Goal: Transaction & Acquisition: Download file/media

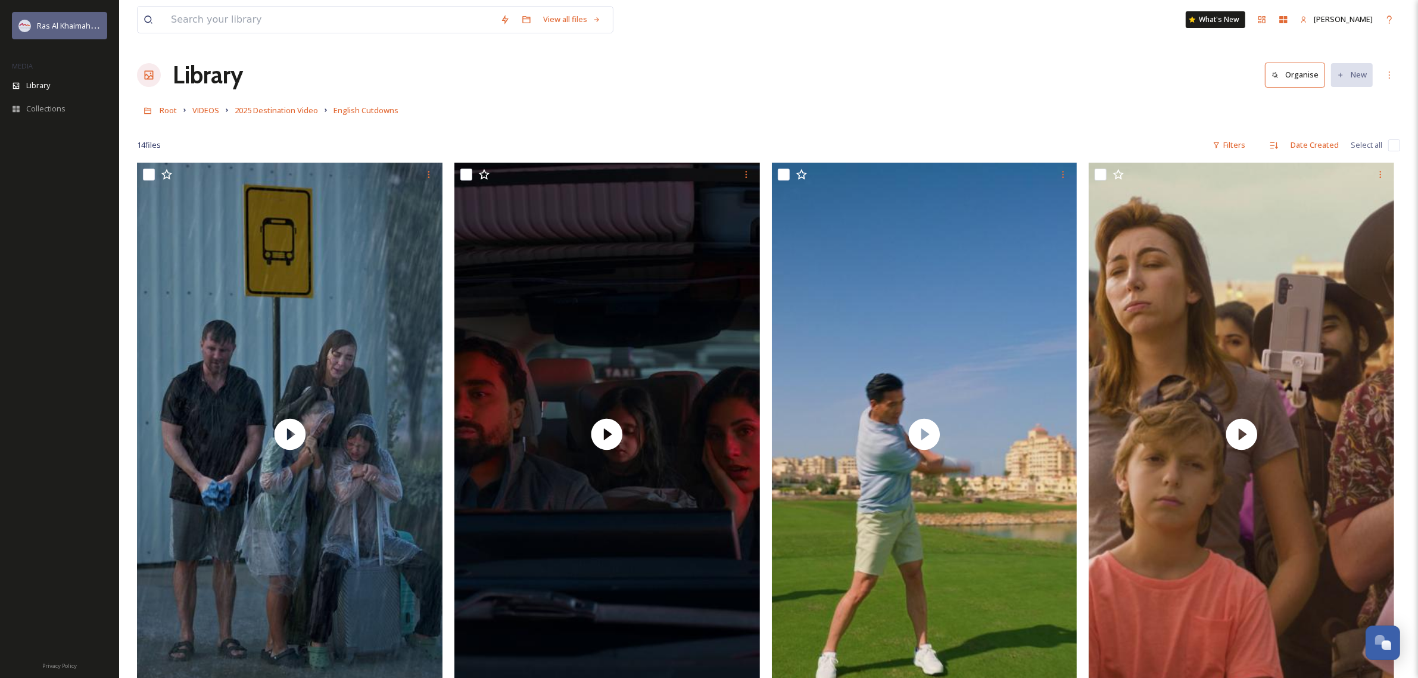
click at [69, 26] on span "Ras Al Khaimah Tourism Development Authority" at bounding box center [121, 25] width 169 height 11
click at [164, 114] on span "Root" at bounding box center [168, 110] width 17 height 11
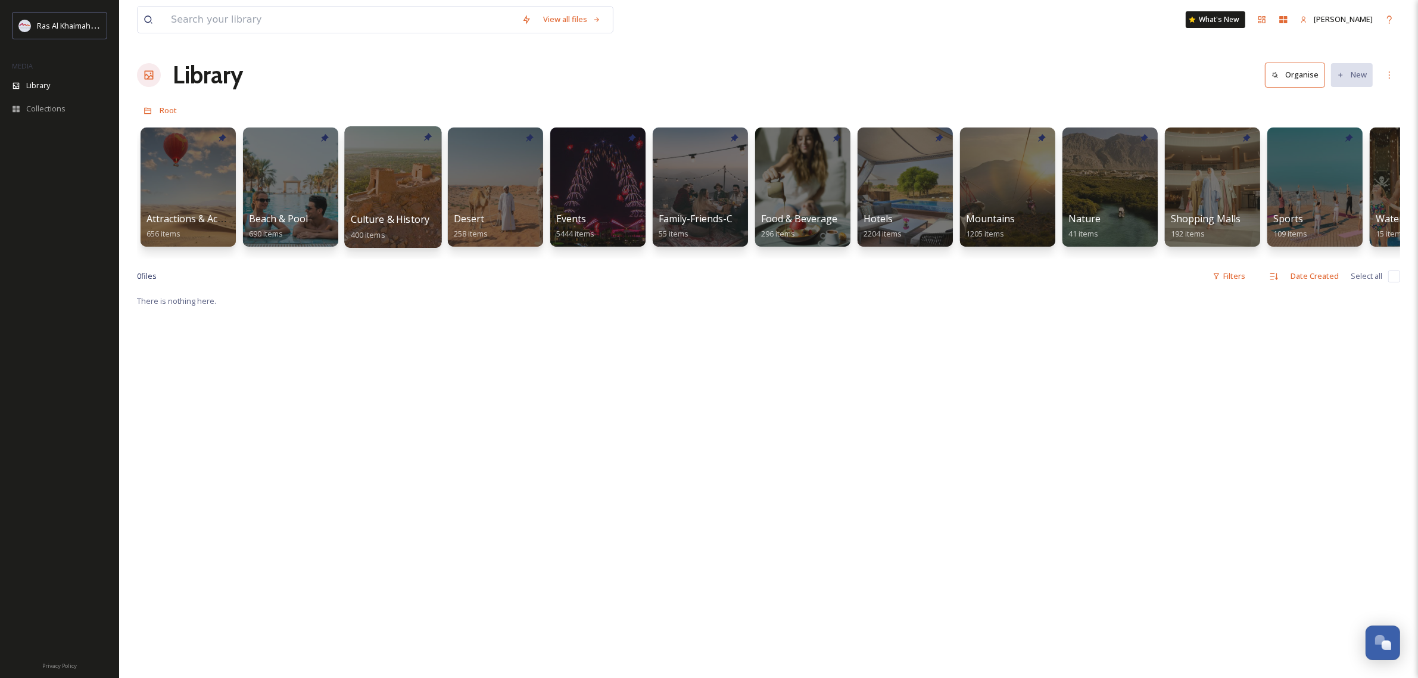
click at [406, 189] on div at bounding box center [392, 186] width 97 height 121
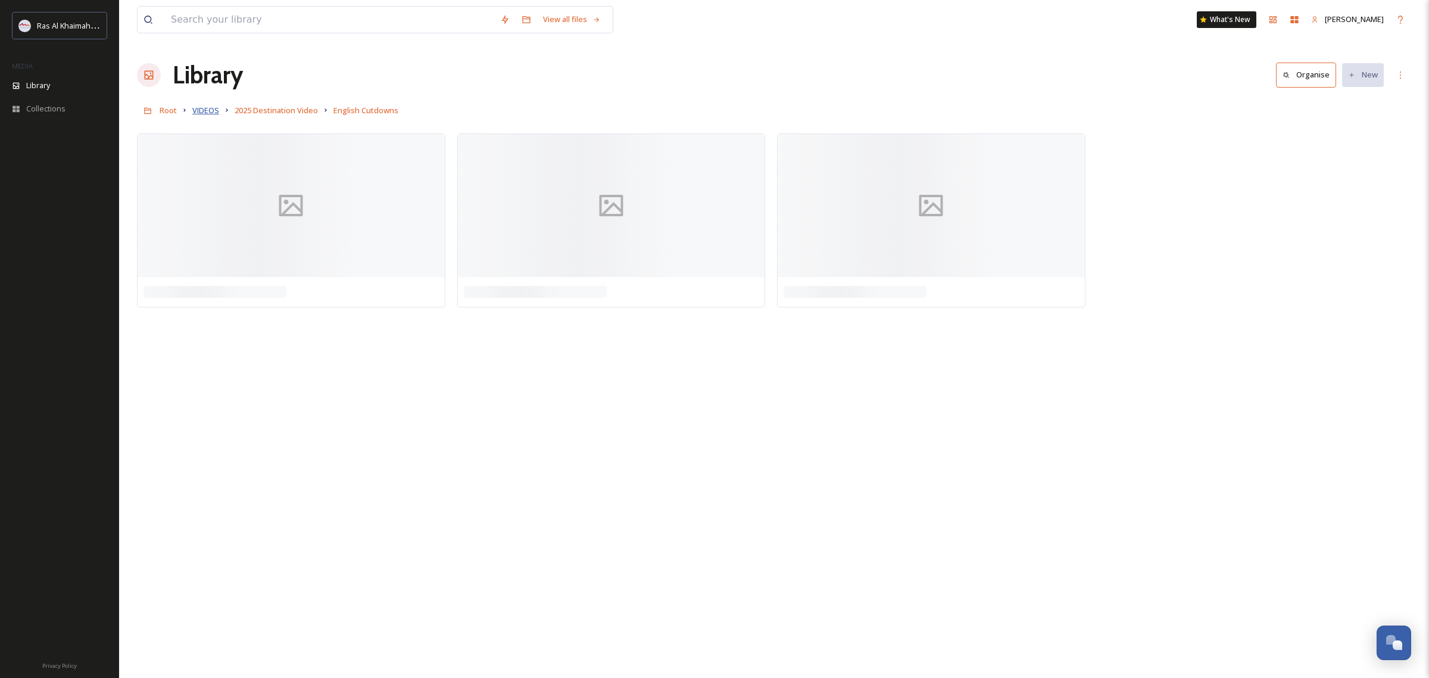
click at [212, 114] on span "VIDEOS" at bounding box center [205, 110] width 27 height 11
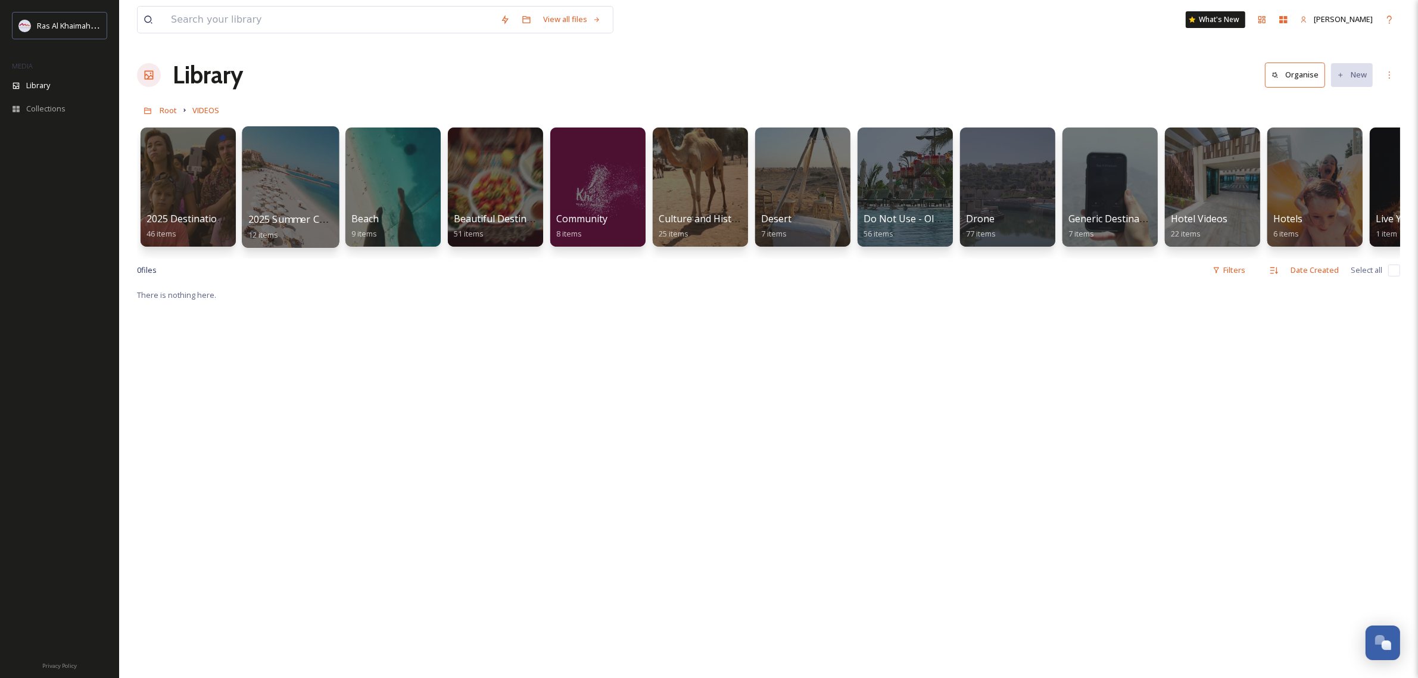
click at [295, 197] on div at bounding box center [290, 186] width 97 height 121
click at [192, 179] on div at bounding box center [187, 186] width 97 height 121
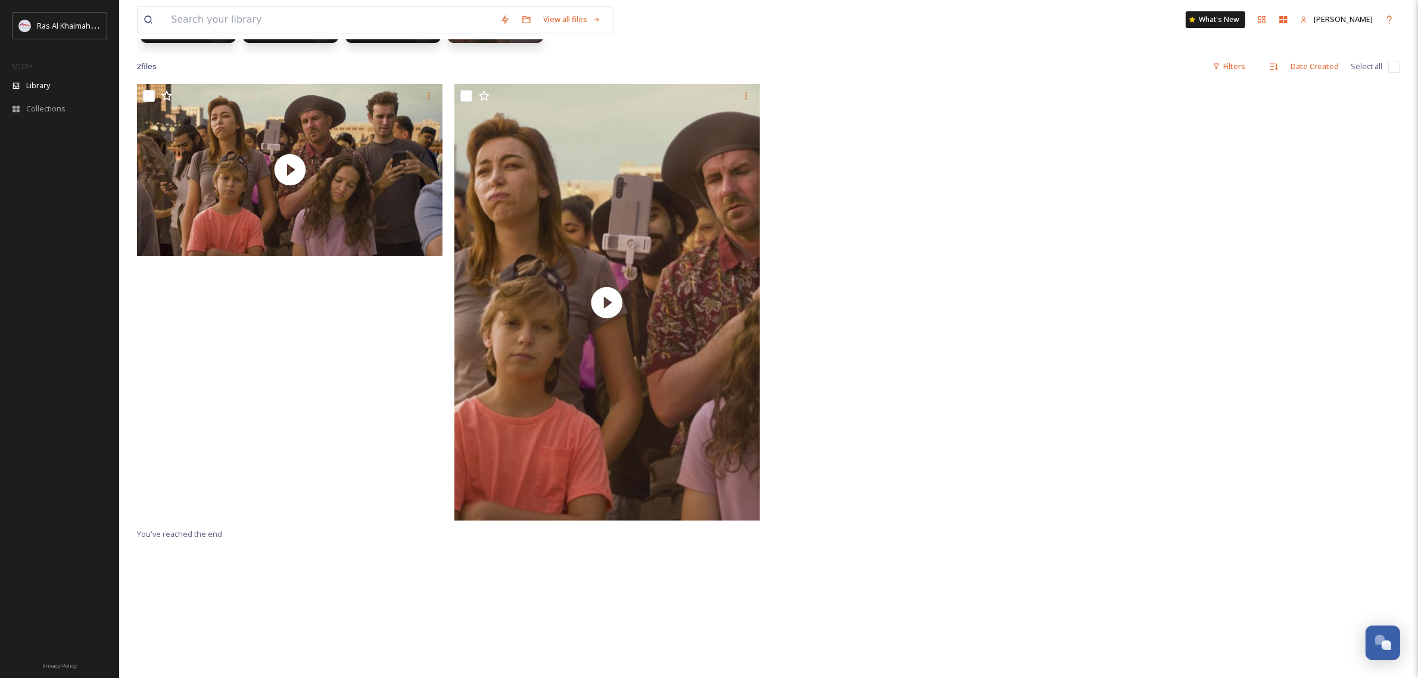
scroll to position [223, 0]
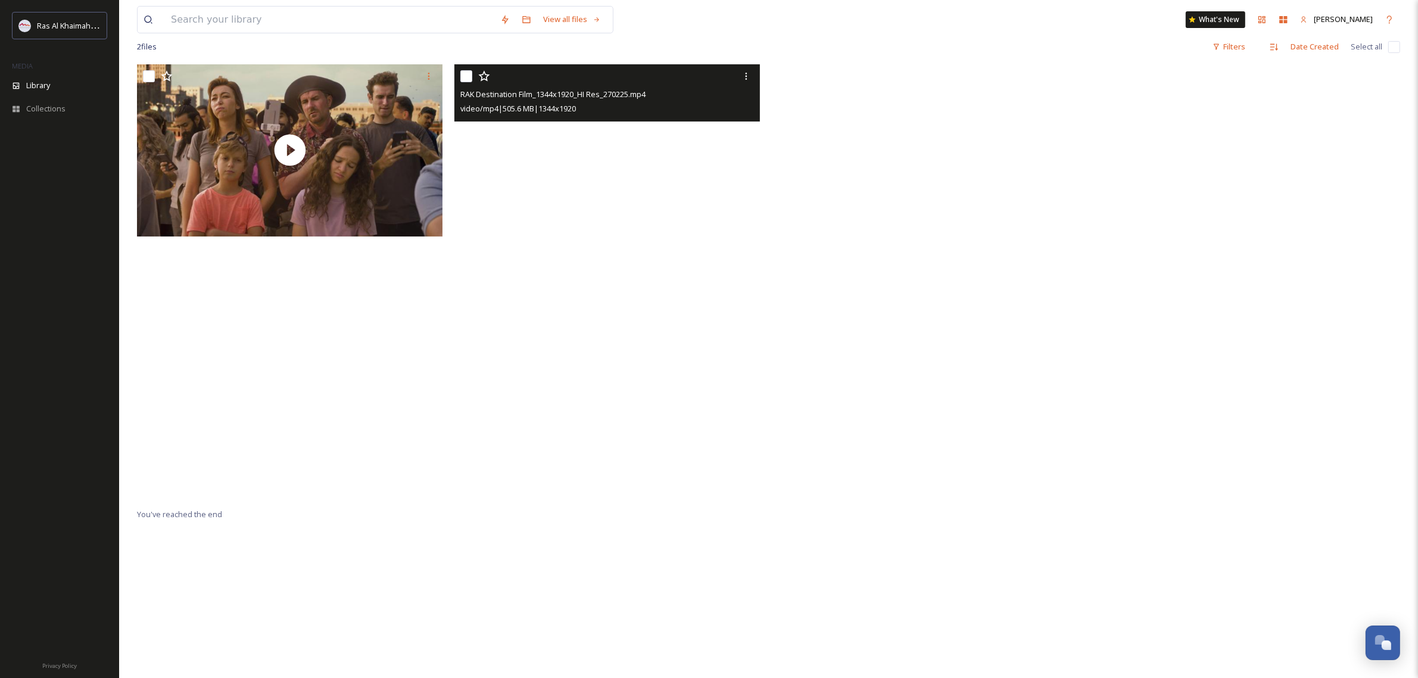
click at [636, 322] on video "RAK Destination Film_1344x1920_HI Res_270225.mp4" at bounding box center [606, 282] width 305 height 436
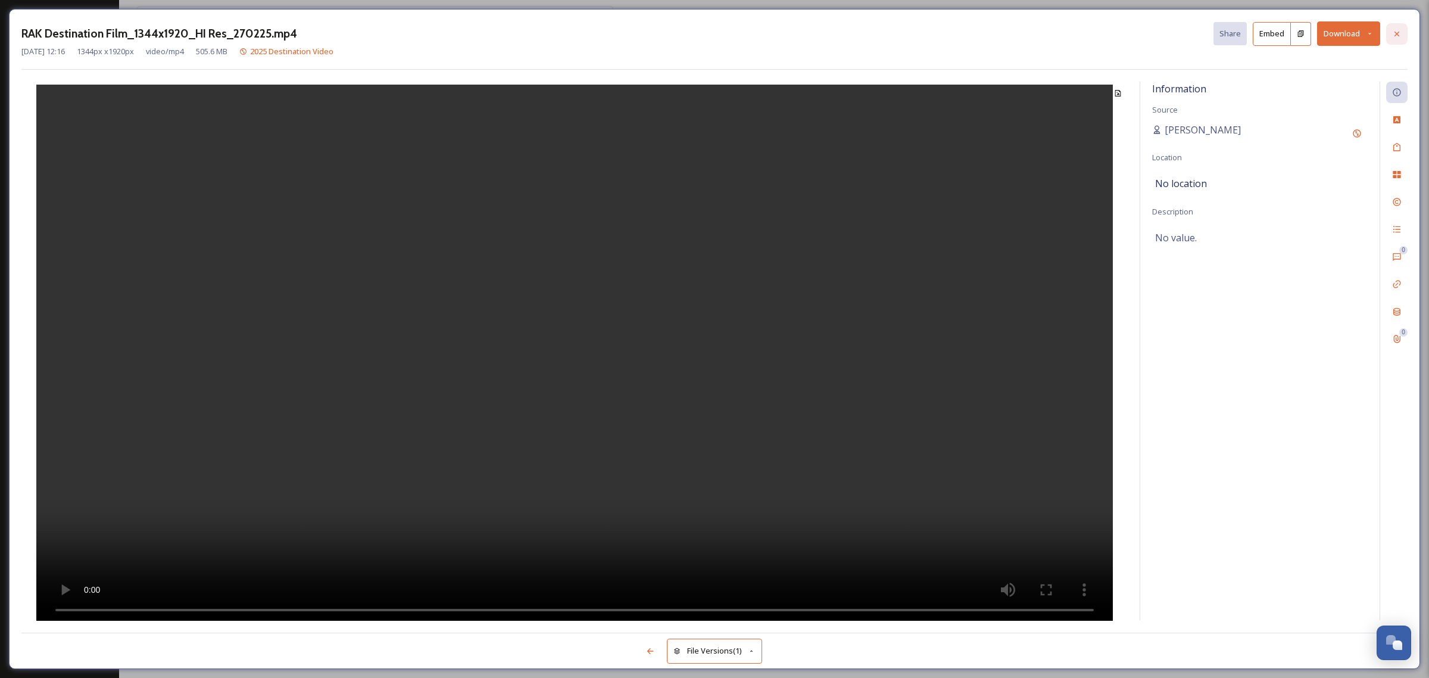
click at [1396, 33] on icon at bounding box center [1397, 34] width 10 height 10
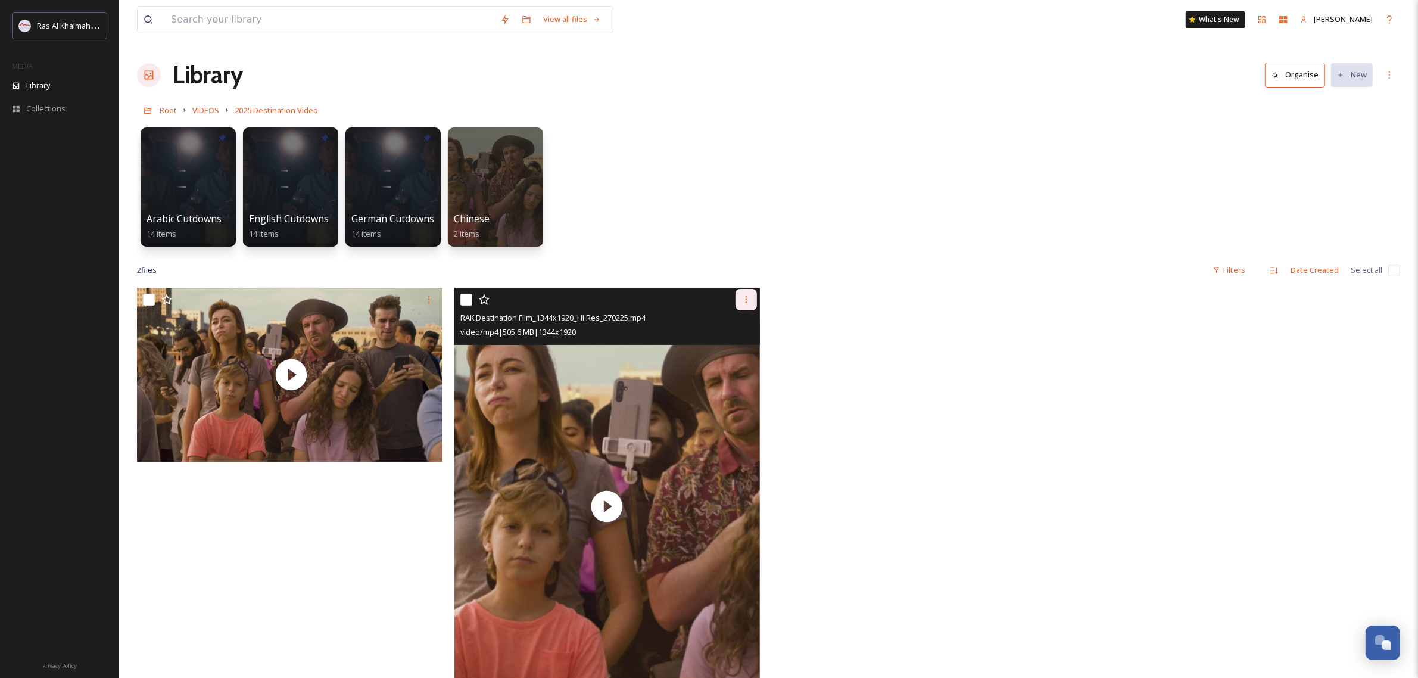
click at [744, 301] on icon at bounding box center [746, 300] width 10 height 10
click at [748, 350] on span "Download" at bounding box center [732, 348] width 36 height 11
